Goal: Task Accomplishment & Management: Complete application form

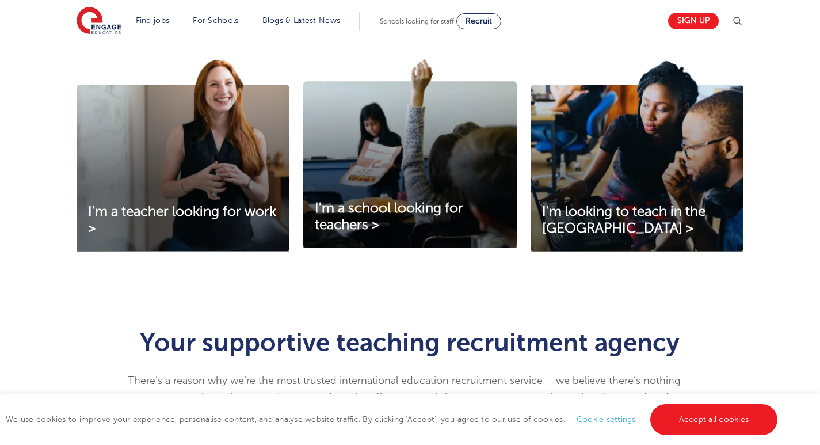
scroll to position [403, 0]
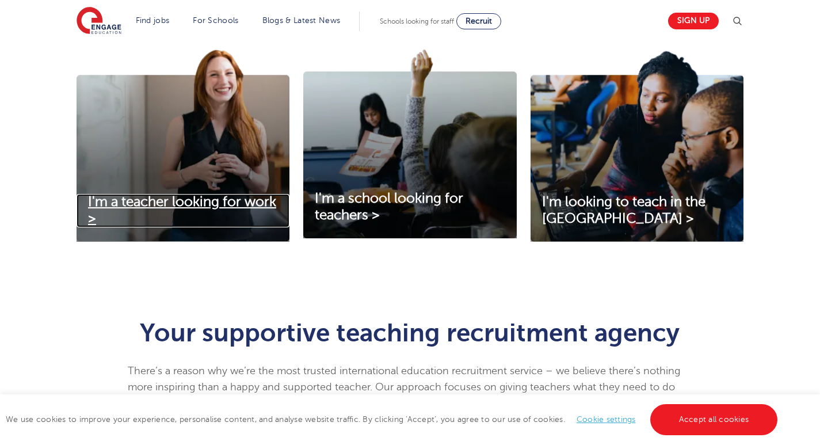
click at [207, 198] on span "I'm a teacher looking for work >" at bounding box center [182, 210] width 188 height 32
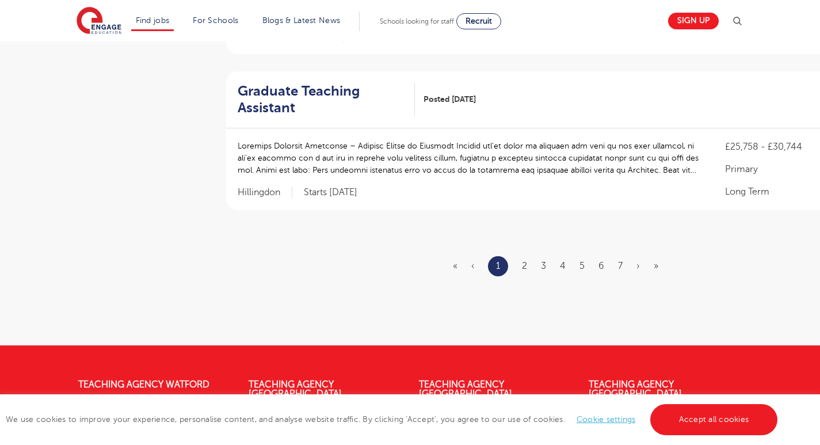
scroll to position [1439, 0]
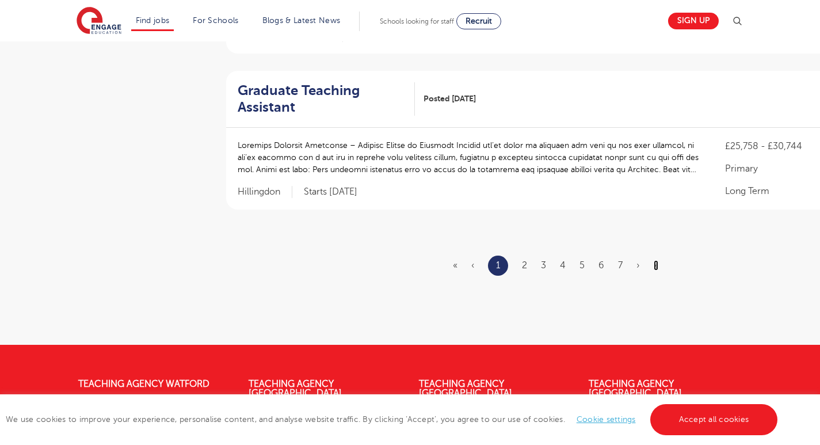
click at [657, 260] on link "»" at bounding box center [656, 265] width 5 height 10
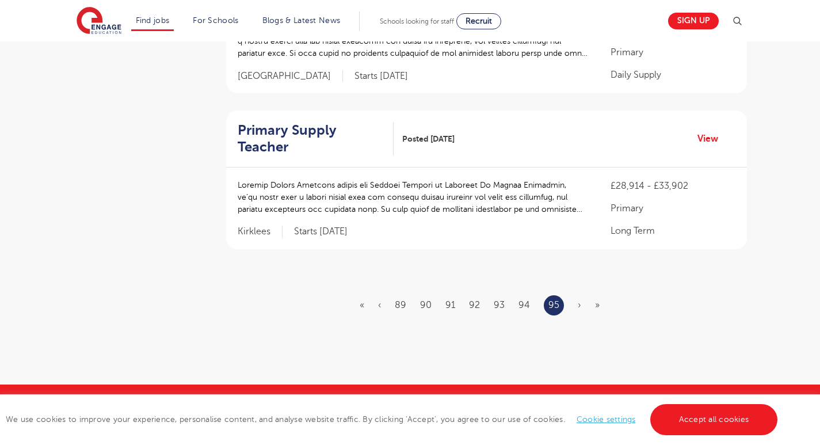
scroll to position [1382, 0]
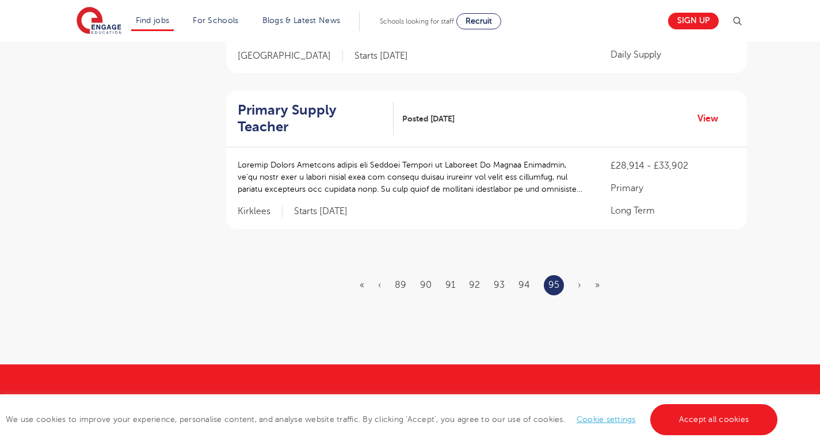
click at [593, 275] on ul "« ‹ 89 90 91 92 93 94 95 › »" at bounding box center [487, 285] width 254 height 20
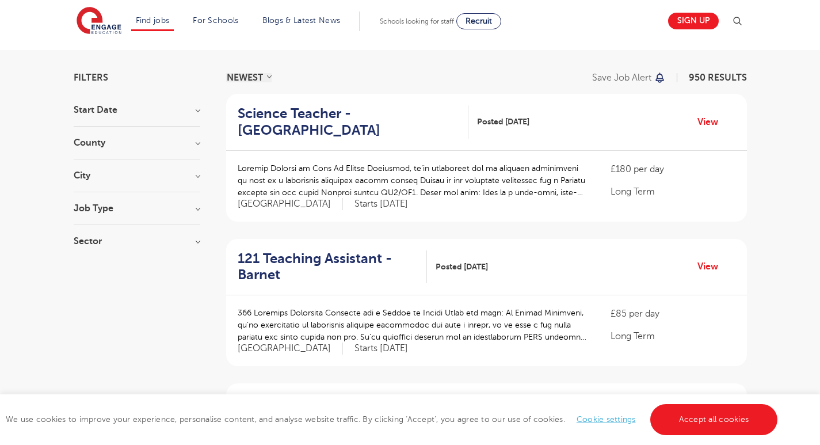
scroll to position [0, 0]
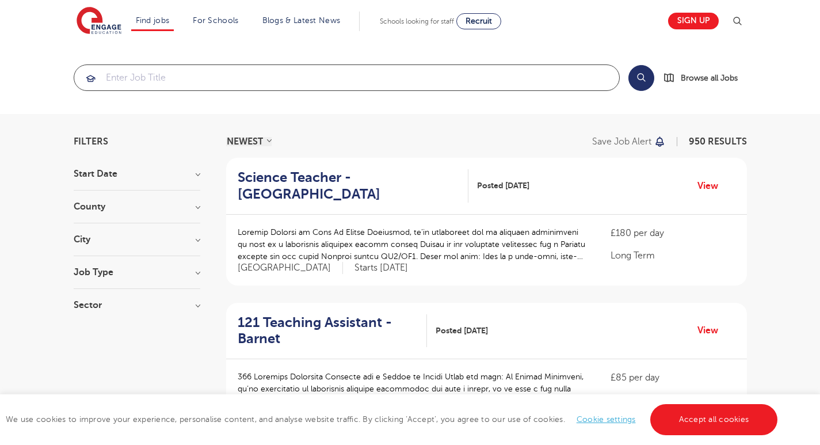
click at [273, 77] on input "search" at bounding box center [346, 77] width 545 height 25
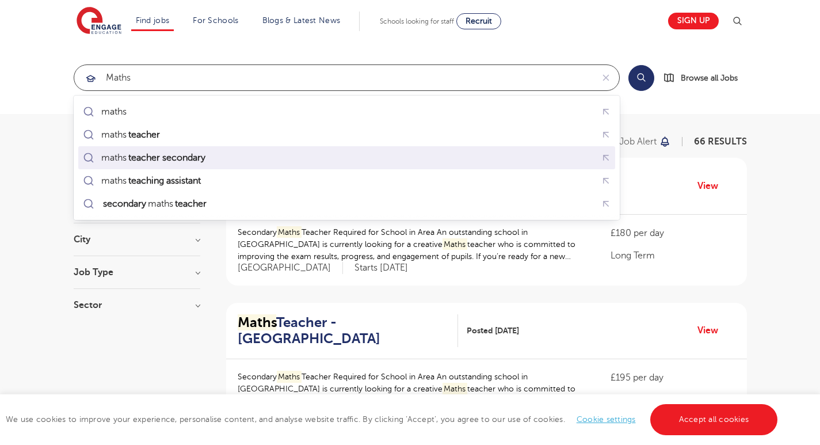
click at [157, 157] on mark "teacher secondary" at bounding box center [167, 158] width 81 height 14
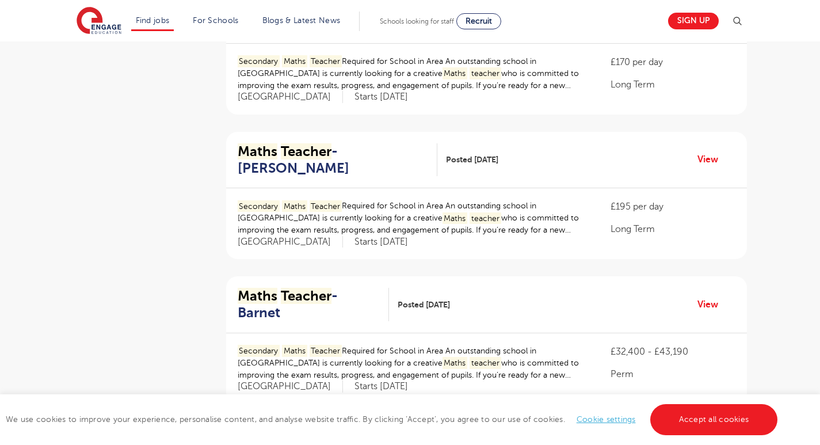
scroll to position [518, 0]
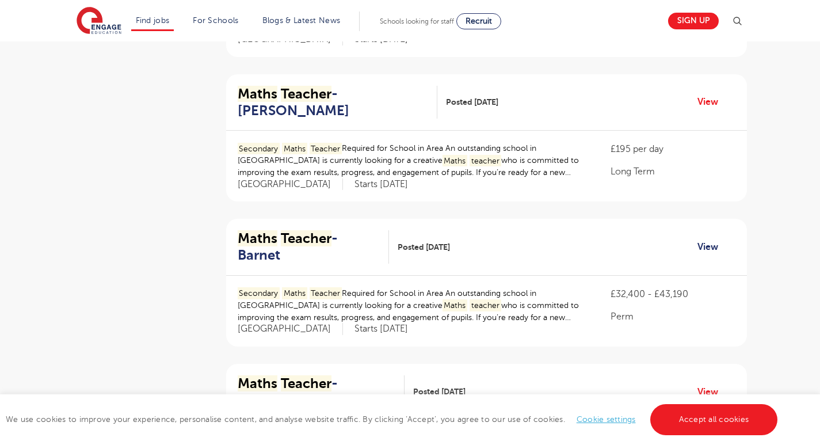
type input "maths teacher secondary"
click at [702, 239] on link "View" at bounding box center [712, 246] width 29 height 15
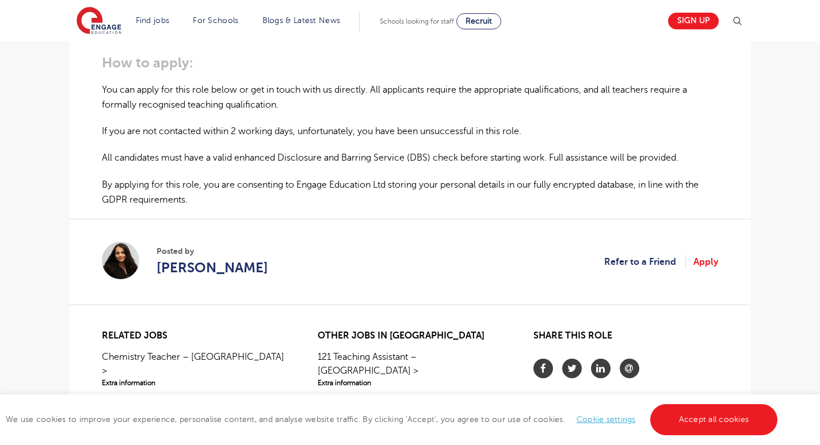
scroll to position [806, 0]
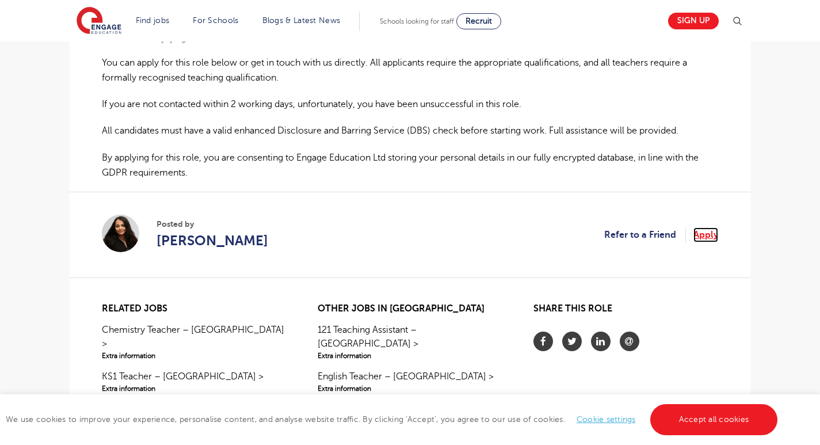
click at [711, 238] on link "Apply" at bounding box center [706, 234] width 25 height 15
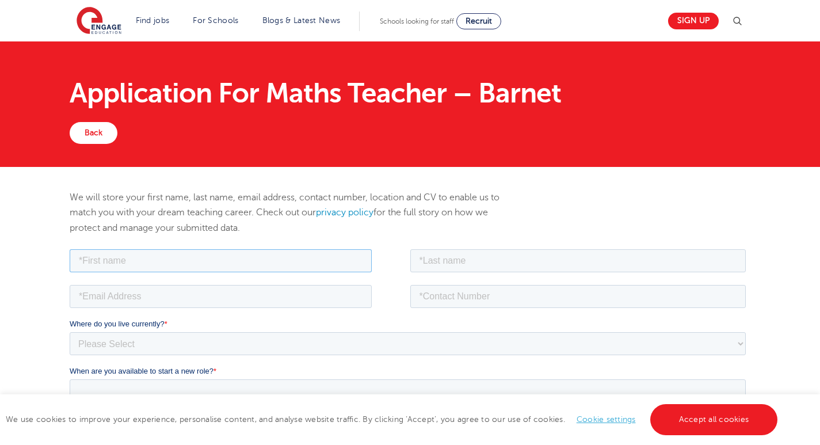
click at [229, 266] on input "text" at bounding box center [221, 260] width 302 height 23
type input "Masibulele [PERSON_NAME]"
click at [474, 263] on input "text" at bounding box center [578, 260] width 336 height 23
type input "Falo"
click at [232, 295] on input "email" at bounding box center [221, 295] width 302 height 23
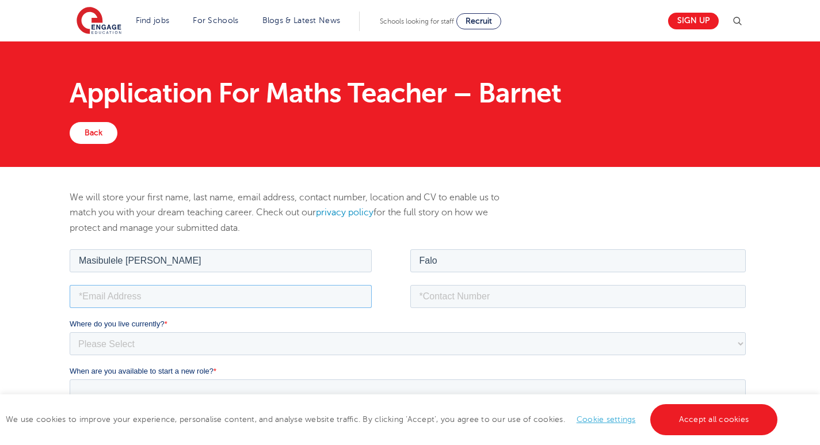
type input "23406makhaya@gmail.com"
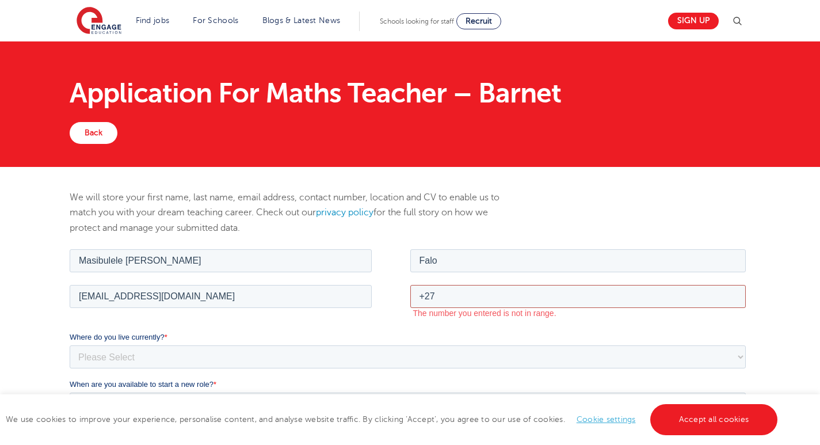
type input "+27745320022"
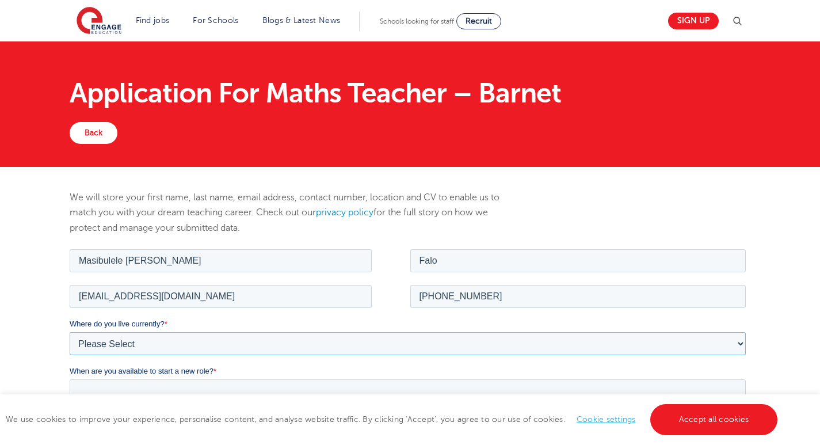
click at [149, 345] on select "Please Select UK Canada Ireland Australia New Zealand Europe USA South Africa J…" at bounding box center [408, 343] width 676 height 23
select select "South Africa"
click at [70, 332] on select "Please Select UK Canada Ireland Australia New Zealand Europe USA South Africa J…" at bounding box center [408, 343] width 676 height 23
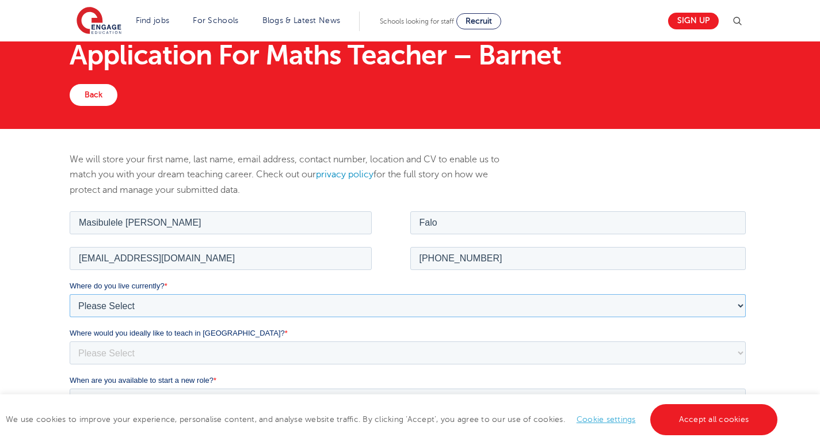
scroll to position [58, 0]
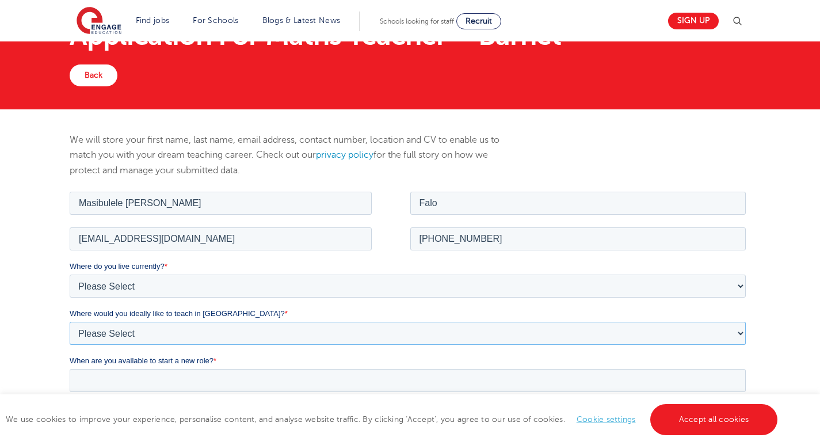
click at [139, 329] on select "Please Select I'm flexible! London Any city in England Greater London/Home Coun…" at bounding box center [408, 332] width 676 height 23
select select "Flexible"
click at [70, 321] on select "Please Select I'm flexible! London Any city in England Greater London/Home Coun…" at bounding box center [408, 332] width 676 height 23
click at [177, 379] on input "When are you available to start a new role? *" at bounding box center [408, 379] width 676 height 23
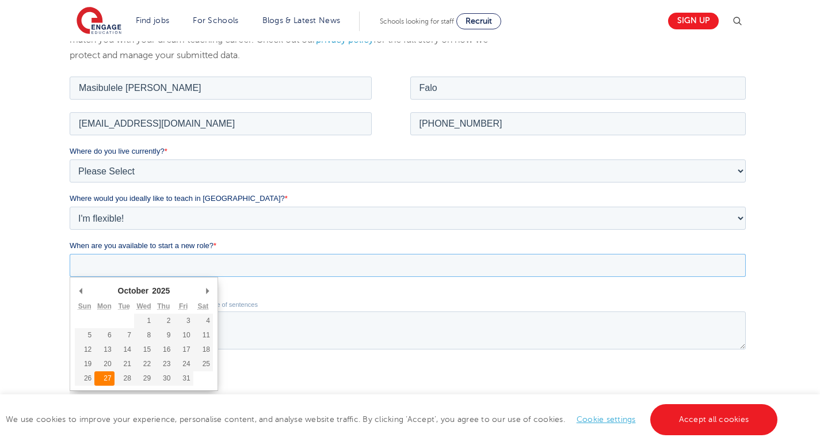
type div "2025-10-27"
type input "2025/10/27"
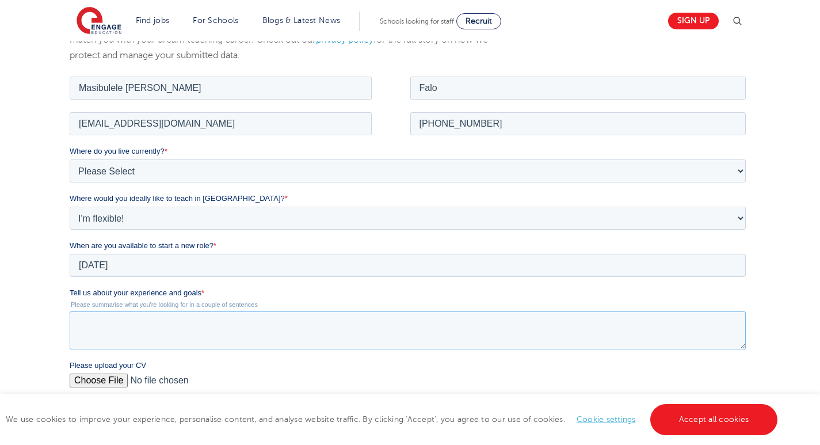
click at [165, 330] on textarea "Tell us about your experience and goals *" at bounding box center [408, 330] width 676 height 38
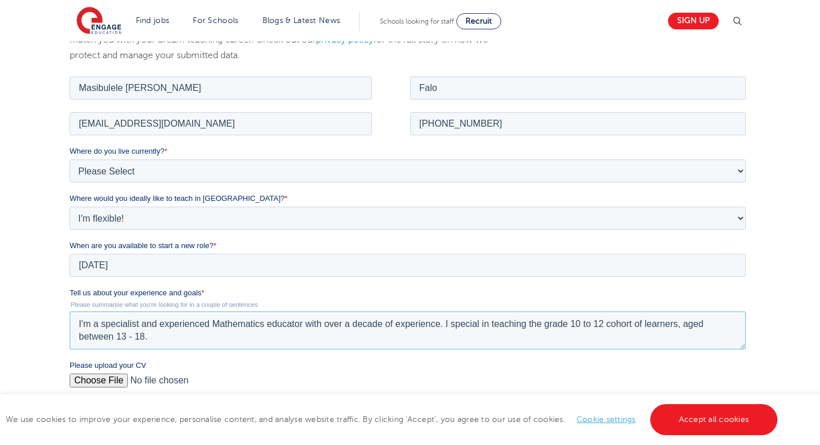
type textarea "I'm a specialist and experienced Mathematics educator with over a decade of exp…"
click at [80, 382] on input "Please upload your CV" at bounding box center [408, 384] width 676 height 23
type input "C:\fakepath\Masibulele Shaun Falo My CV.pdf"
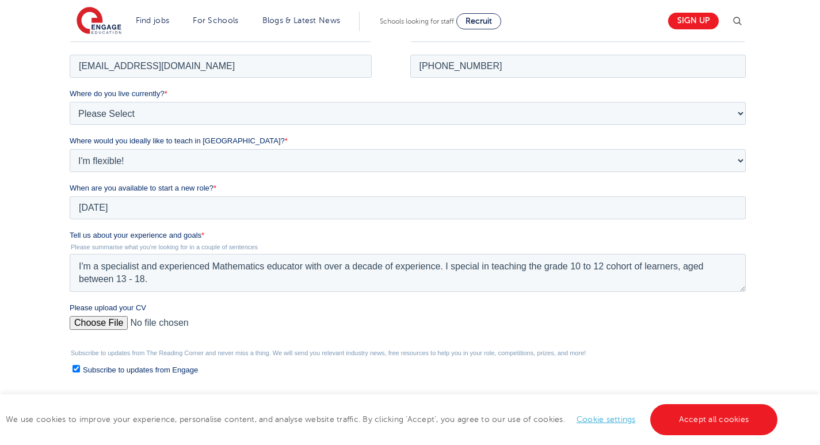
scroll to position [403, 0]
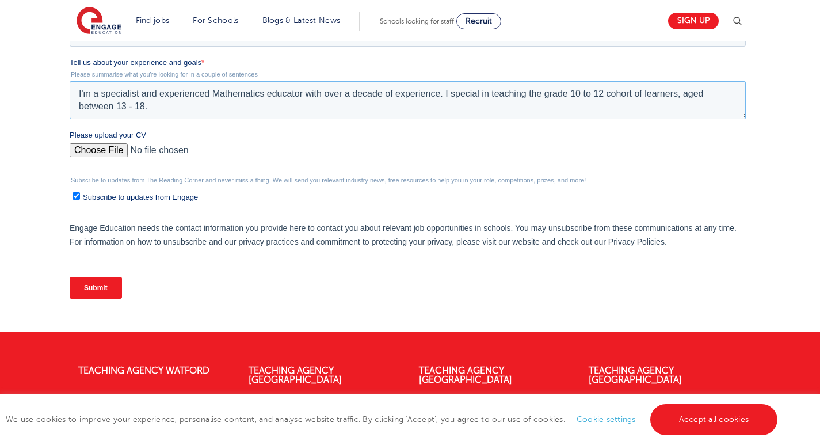
drag, startPoint x: 164, startPoint y: 109, endPoint x: 74, endPoint y: 94, distance: 91.7
click at [74, 94] on textarea "I'm a specialist and experienced Mathematics educator with over a decade of exp…" at bounding box center [408, 100] width 676 height 38
click at [81, 292] on input "Submit" at bounding box center [96, 288] width 52 height 22
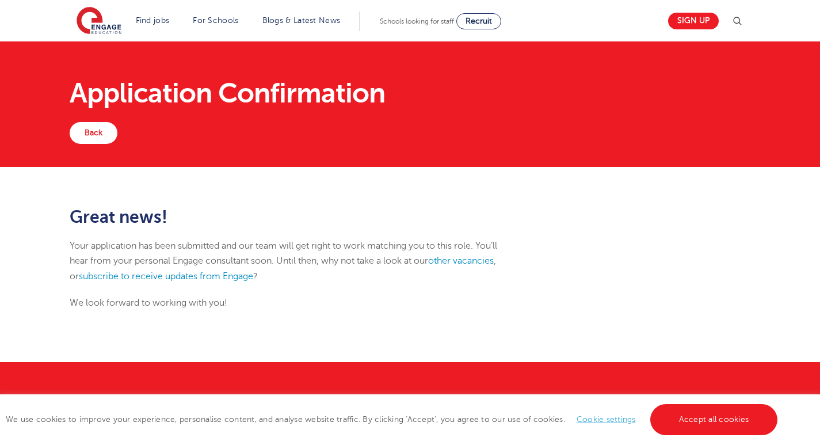
click at [466, 267] on p "Your application has been submitted and our team will get right to work matchin…" at bounding box center [294, 260] width 448 height 45
click at [469, 260] on link "other vacancies" at bounding box center [461, 261] width 66 height 10
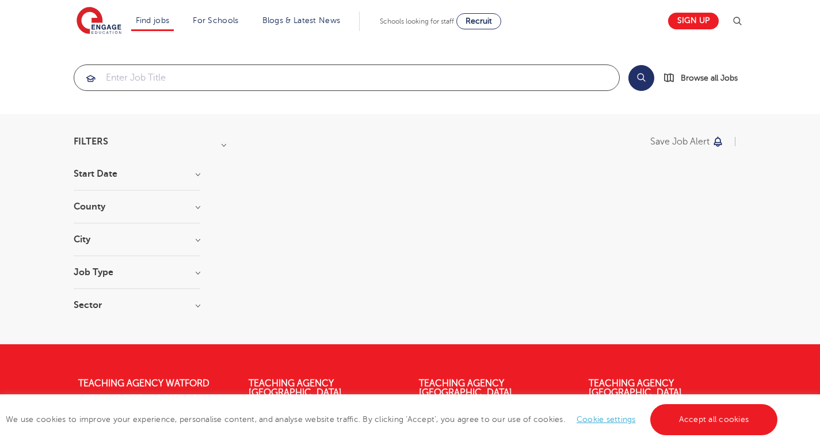
click at [266, 82] on input "search" at bounding box center [346, 77] width 545 height 25
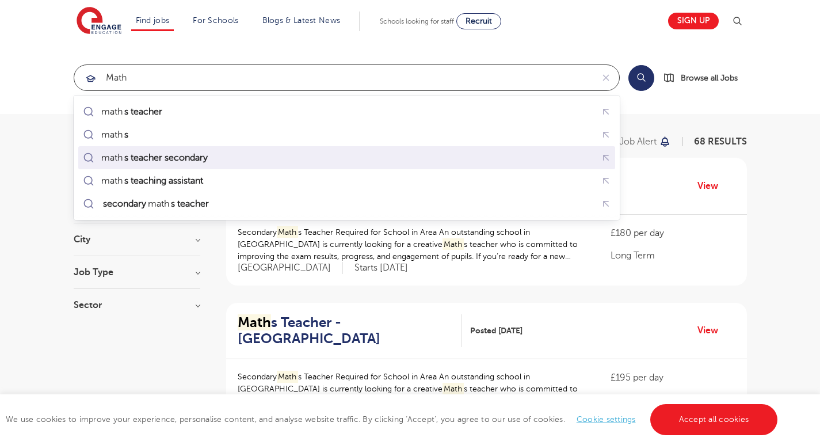
click at [151, 162] on mark "s teacher secondary" at bounding box center [166, 158] width 87 height 14
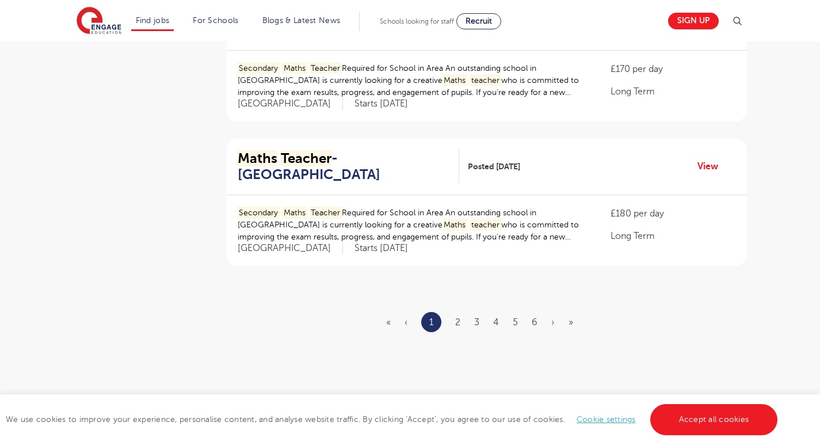
scroll to position [1439, 0]
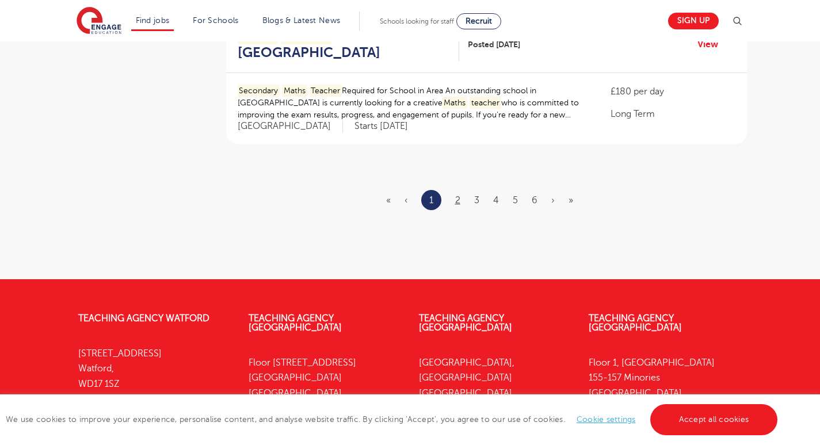
type input "maths teacher secondary"
click at [456, 195] on link "2" at bounding box center [457, 200] width 5 height 10
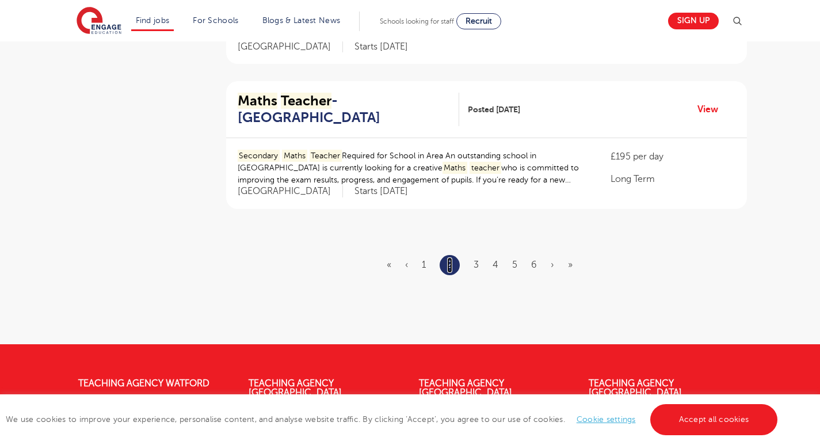
scroll to position [1382, 0]
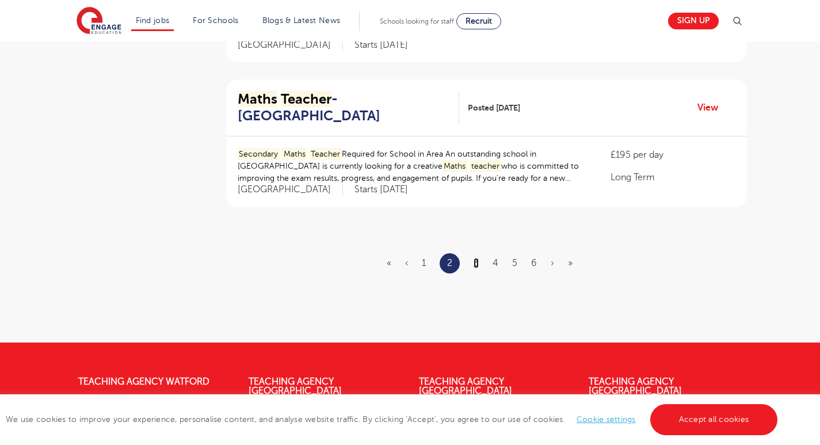
click at [477, 258] on link "3" at bounding box center [476, 263] width 5 height 10
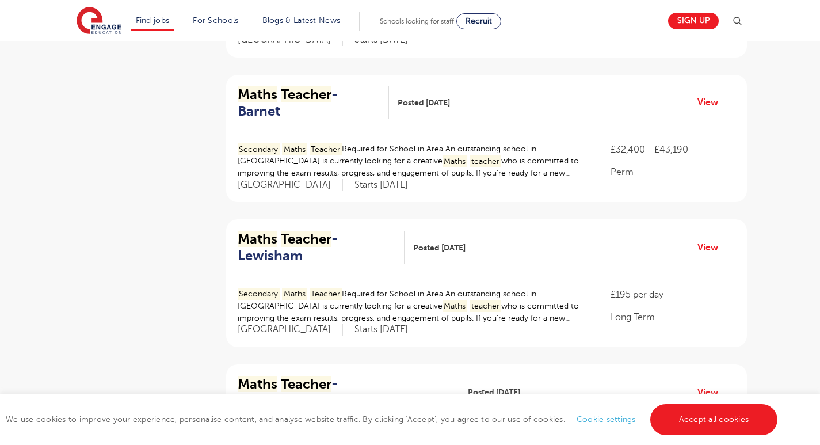
scroll to position [518, 0]
click at [705, 94] on link "View" at bounding box center [712, 101] width 29 height 15
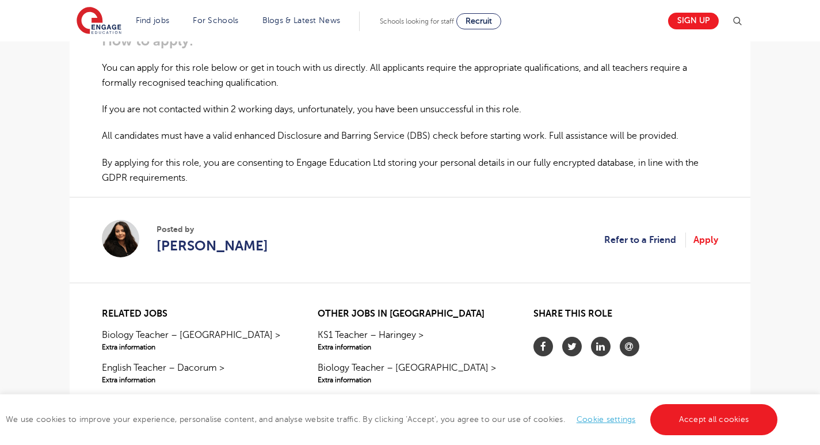
scroll to position [806, 0]
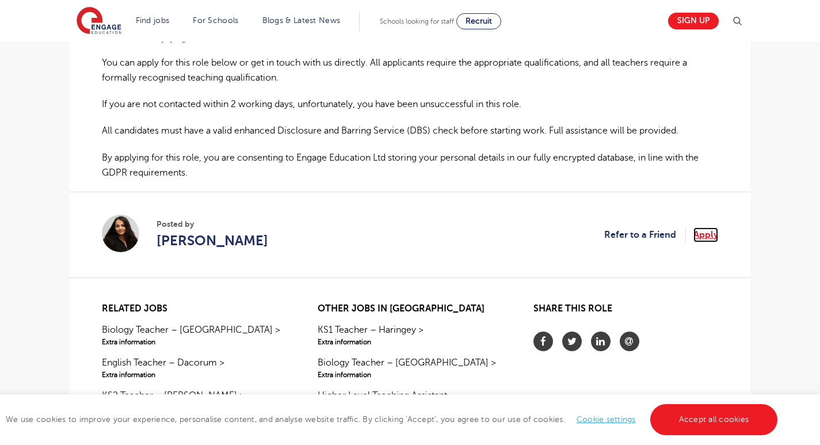
click at [702, 234] on link "Apply" at bounding box center [706, 234] width 25 height 15
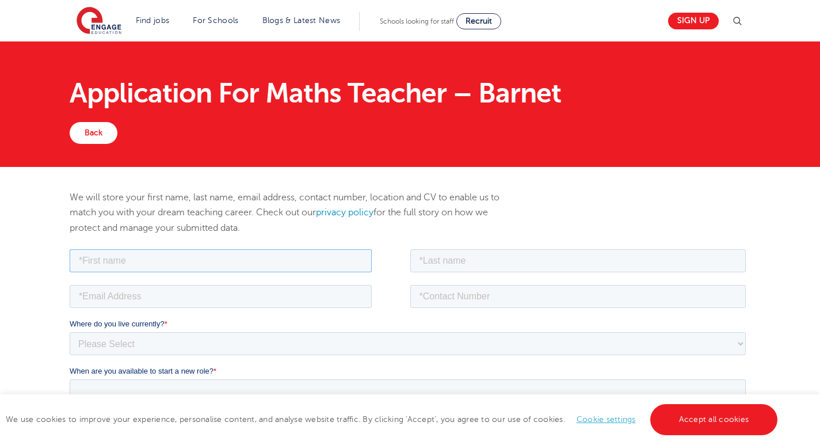
click at [176, 252] on input "text" at bounding box center [221, 260] width 302 height 23
type input "Masibulele Shaun"
type input "Falo"
type input "23406makhaya@gmail.com"
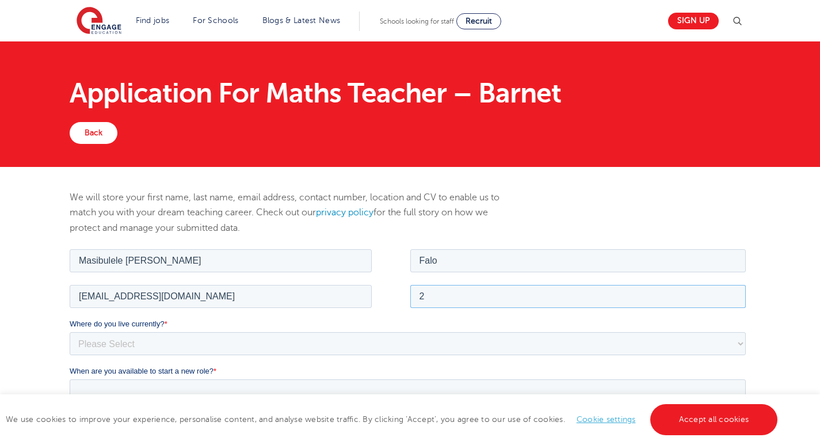
type input "+27745320022"
click at [301, 347] on select "Please Select UK Canada Ireland Australia New Zealand Europe USA South Africa J…" at bounding box center [408, 343] width 676 height 23
select select "South Africa"
click at [70, 332] on select "Please Select UK Canada Ireland Australia New Zealand Europe USA South Africa J…" at bounding box center [408, 343] width 676 height 23
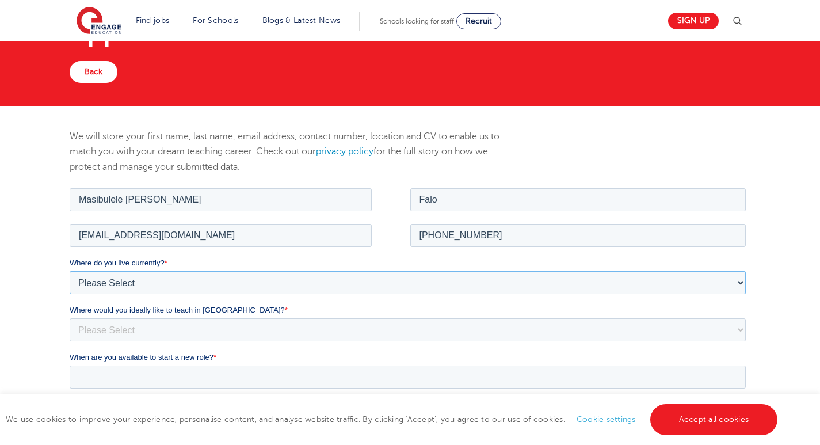
scroll to position [115, 0]
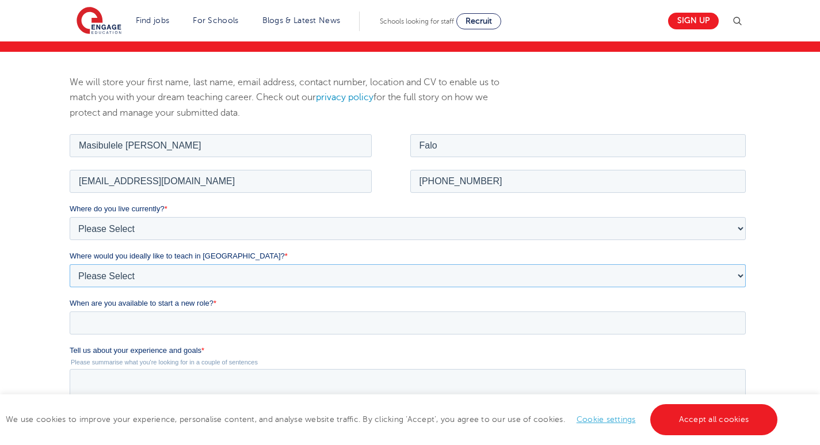
click at [182, 273] on select "Please Select I'm flexible! London Any city in England Greater London/Home Coun…" at bounding box center [408, 275] width 676 height 23
select select "Flexible"
click at [70, 264] on select "Please Select I'm flexible! London Any city in England Greater London/Home Coun…" at bounding box center [408, 275] width 676 height 23
click at [103, 320] on input "When are you available to start a new role? *" at bounding box center [408, 322] width 676 height 23
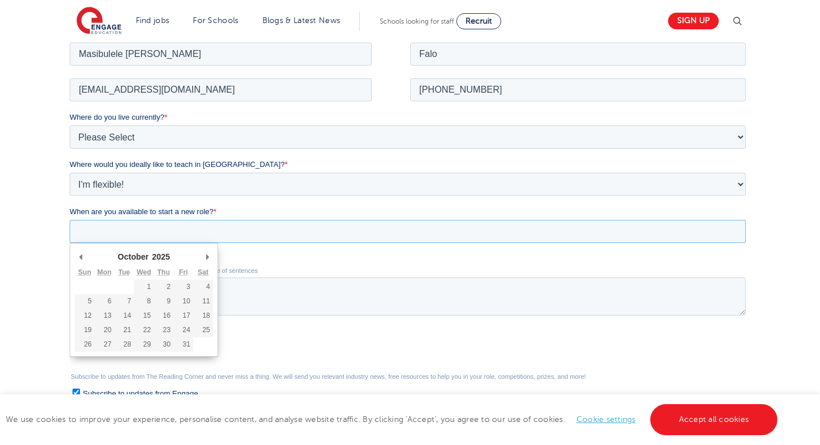
scroll to position [288, 0]
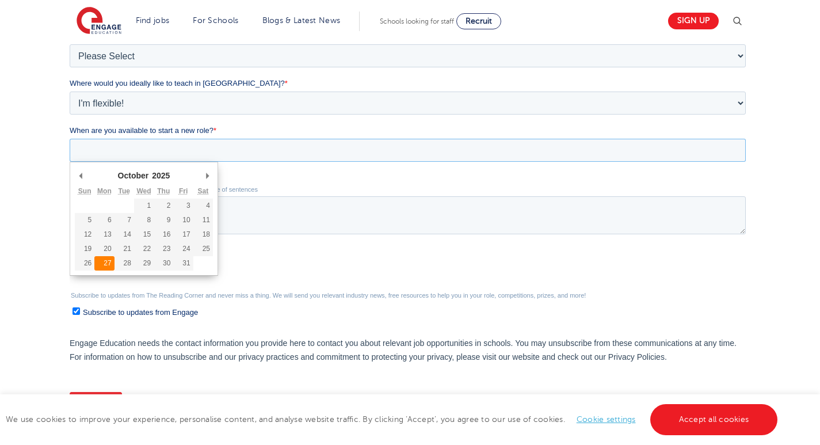
type div "2025-10-27"
type input "2025/10/27"
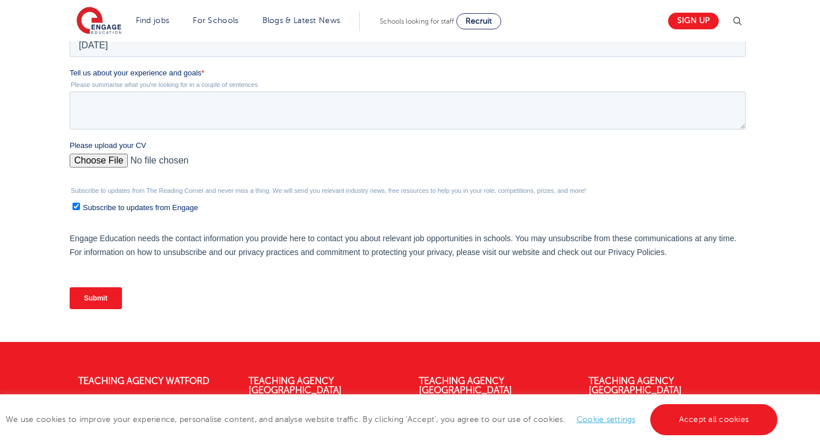
scroll to position [345, 0]
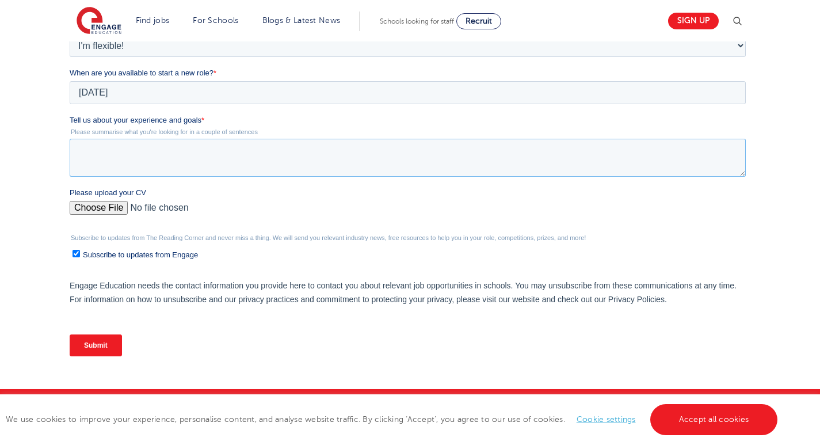
click at [131, 166] on textarea "Tell us about your experience and goals *" at bounding box center [408, 158] width 676 height 38
paste textarea "I'm a specialist and experienced Mathematics educator with over a decade of exp…"
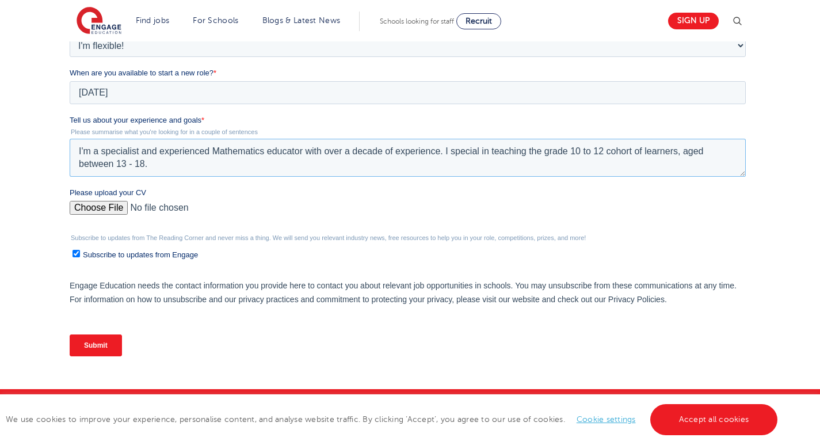
type textarea "I'm a specialist and experienced Mathematics educator with over a decade of exp…"
click at [109, 208] on input "Please upload your CV" at bounding box center [408, 212] width 676 height 23
type input "C:\fakepath\Masibulele Shaun Falo My CV.pdf"
click at [106, 352] on input "Submit" at bounding box center [96, 345] width 52 height 22
click at [100, 345] on input "Submit" at bounding box center [96, 345] width 52 height 22
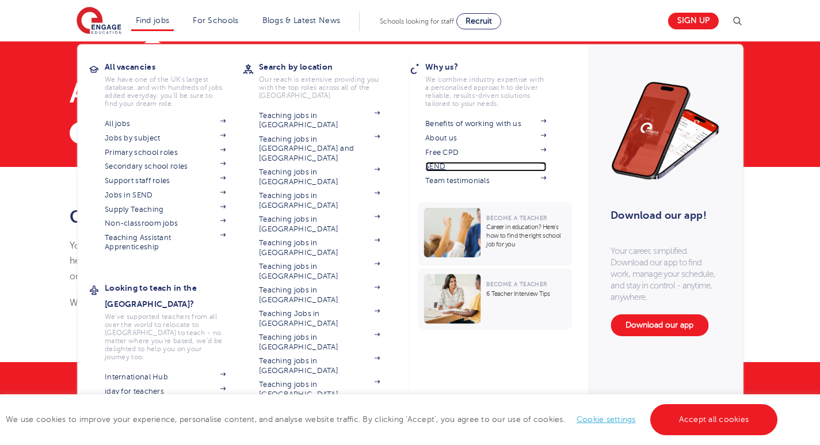
click at [446, 169] on link "SEND" at bounding box center [485, 166] width 121 height 9
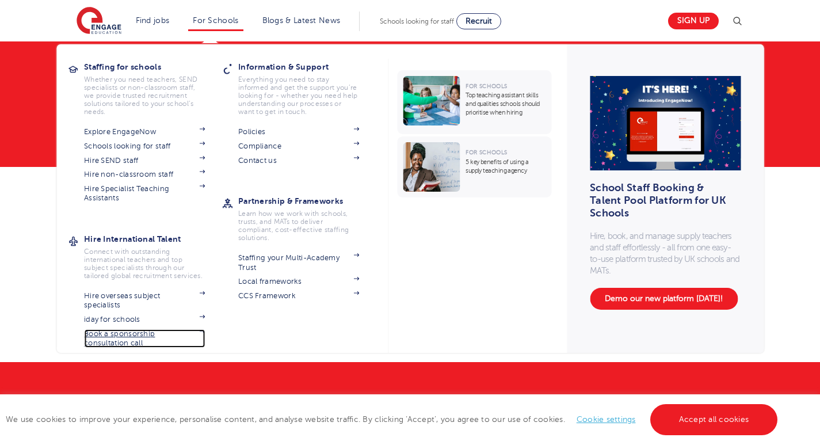
click at [146, 338] on link "Book a sponsorship consultation call" at bounding box center [144, 338] width 121 height 19
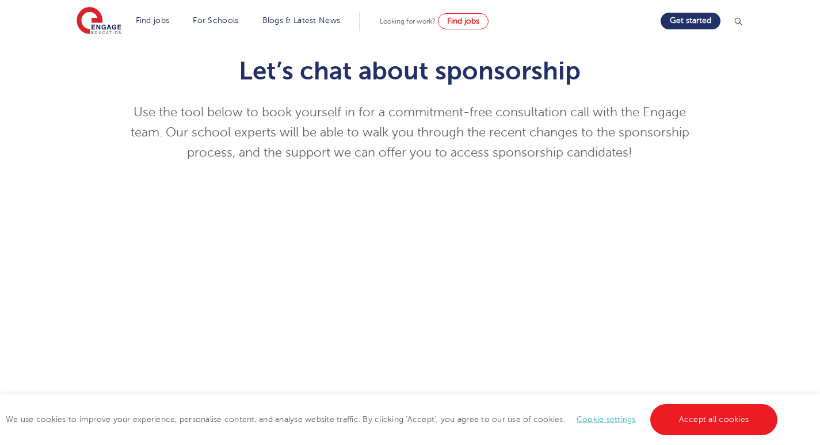
scroll to position [58, 0]
